Goal: Task Accomplishment & Management: Manage account settings

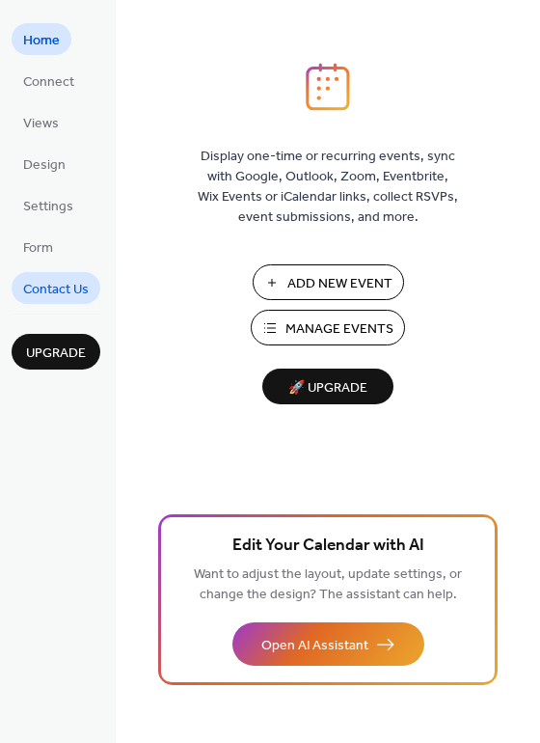
click at [43, 273] on link "Contact Us" at bounding box center [56, 288] width 89 height 32
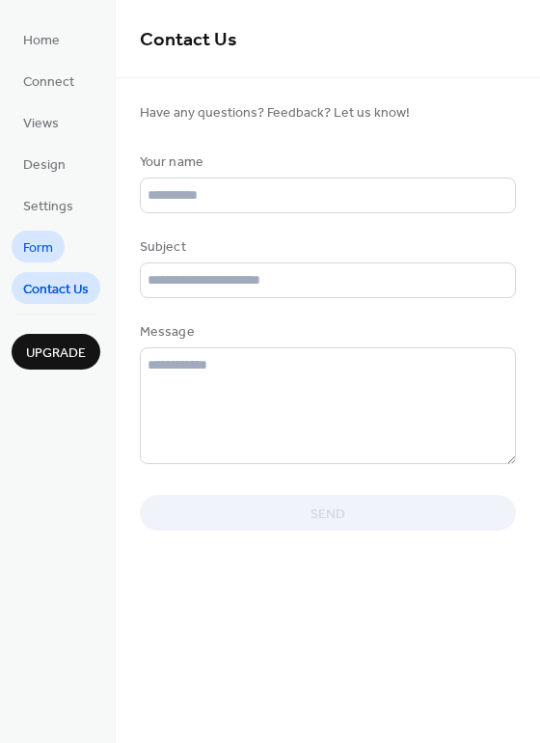
click at [41, 238] on span "Form" at bounding box center [38, 248] width 30 height 20
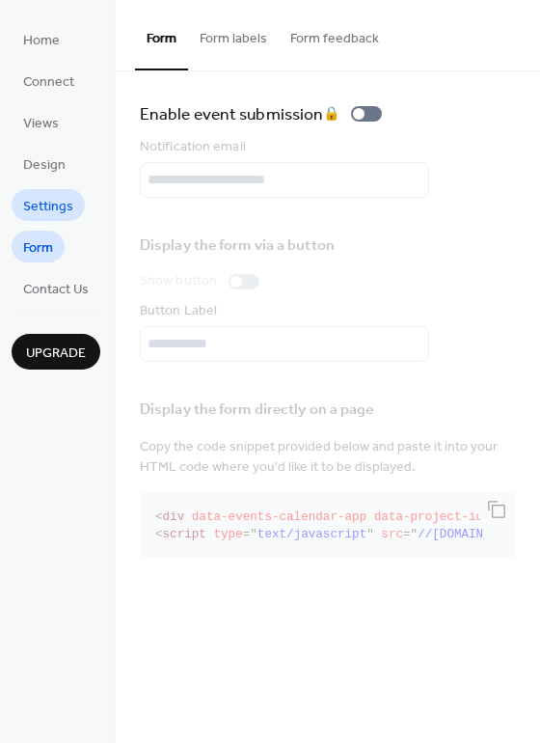
click at [41, 197] on span "Settings" at bounding box center [48, 207] width 50 height 20
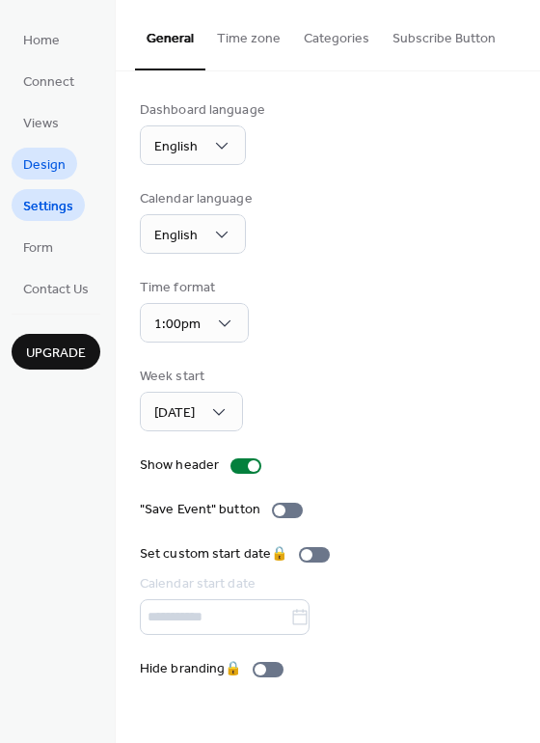
click at [40, 151] on link "Design" at bounding box center [45, 164] width 66 height 32
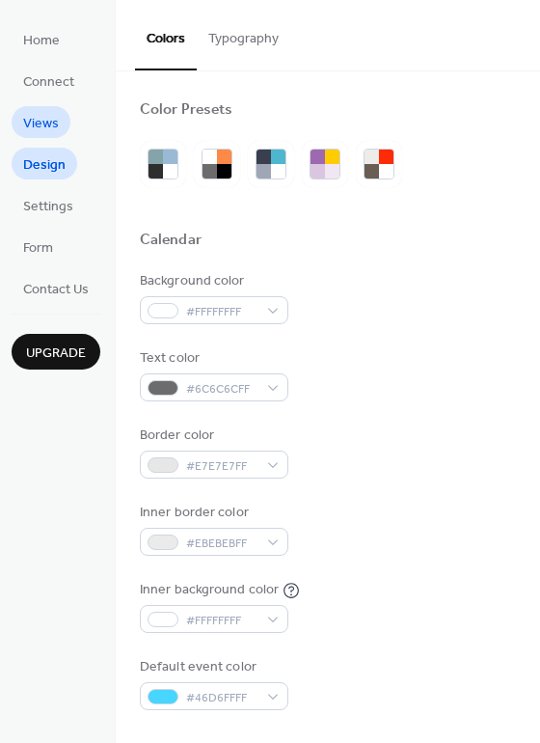
click at [46, 120] on span "Views" at bounding box center [41, 124] width 36 height 20
